Goal: Task Accomplishment & Management: Manage account settings

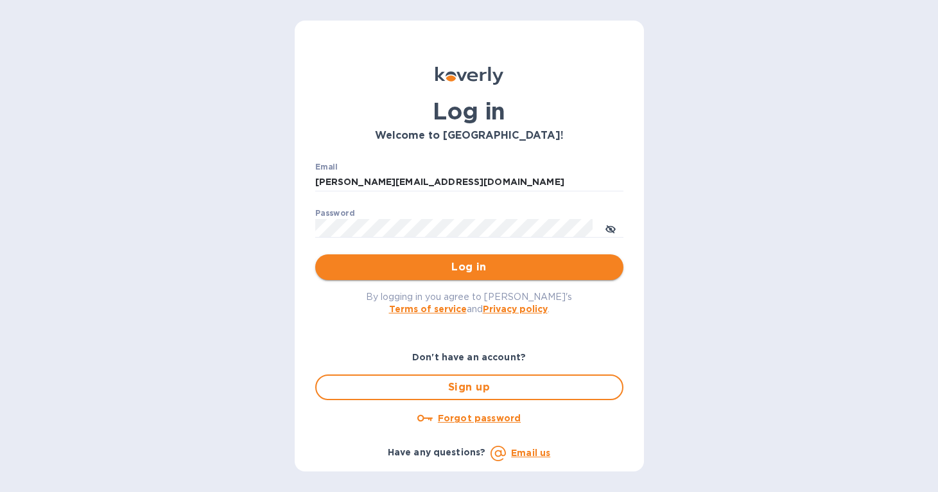
click at [449, 272] on span "Log in" at bounding box center [469, 266] width 288 height 15
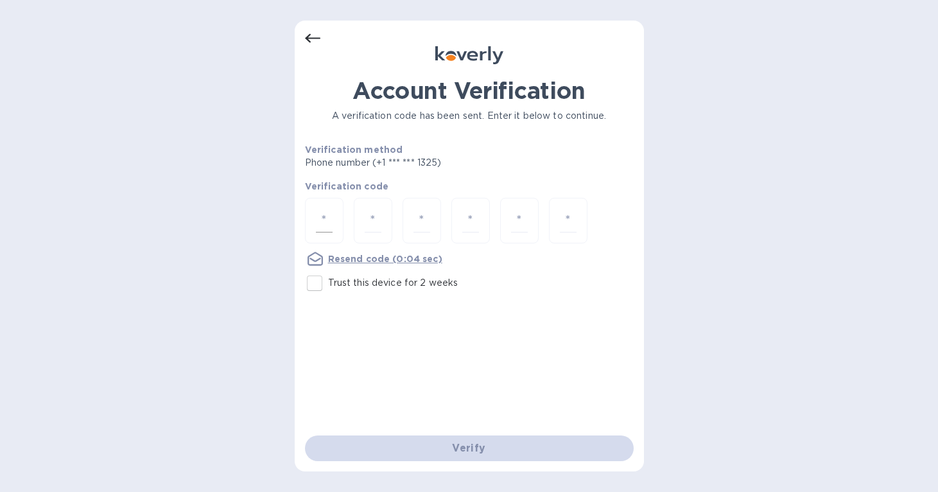
click at [336, 215] on div at bounding box center [324, 221] width 39 height 46
type input "5"
type input "1"
type input "8"
type input "1"
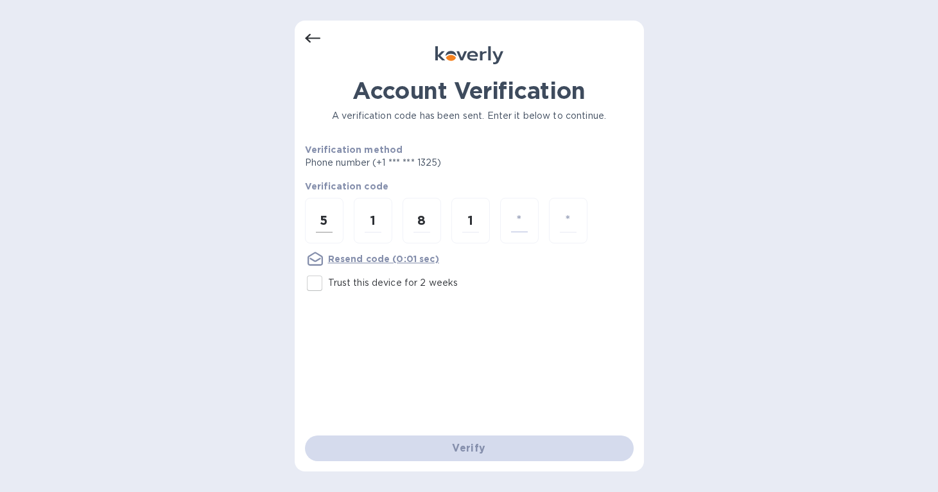
type input "9"
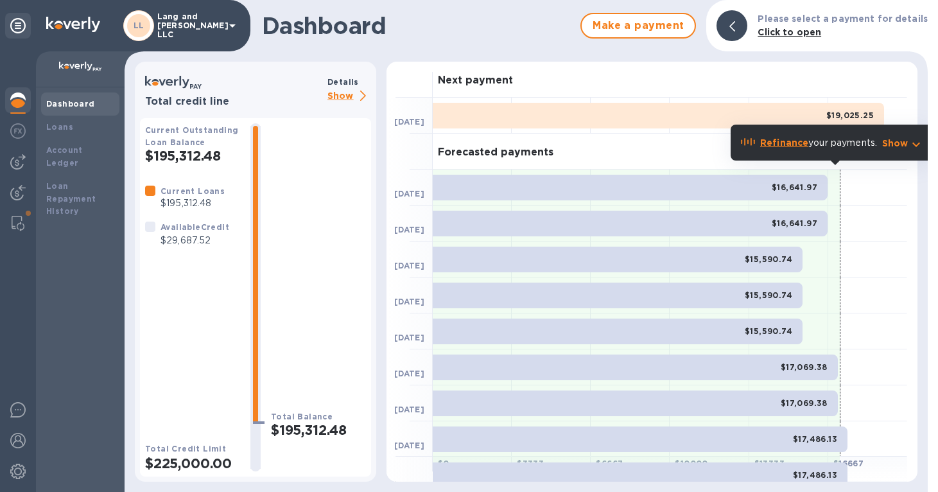
click at [16, 100] on img at bounding box center [17, 99] width 15 height 15
click at [15, 100] on img at bounding box center [17, 99] width 15 height 15
click at [58, 103] on b "Dashboard" at bounding box center [70, 104] width 49 height 10
click at [64, 128] on b "Loans" at bounding box center [59, 127] width 27 height 10
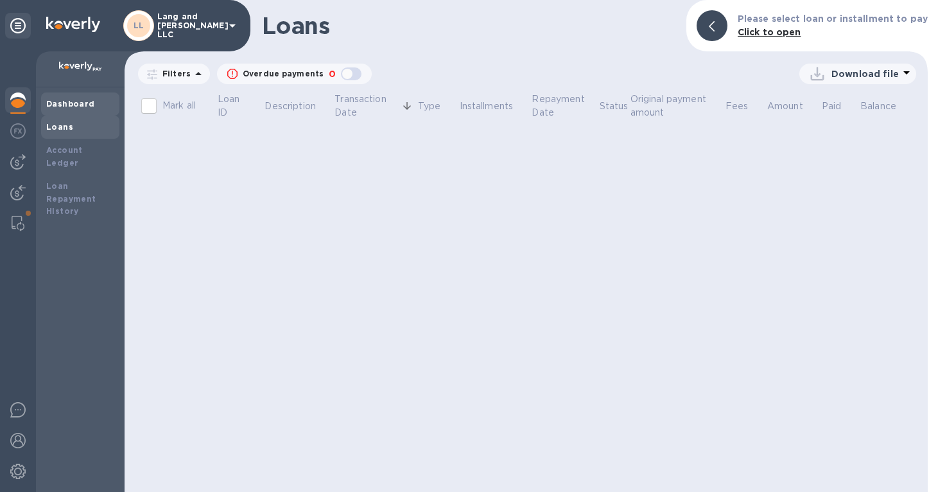
click at [72, 101] on b "Dashboard" at bounding box center [70, 104] width 49 height 10
